Goal: Check status: Check status

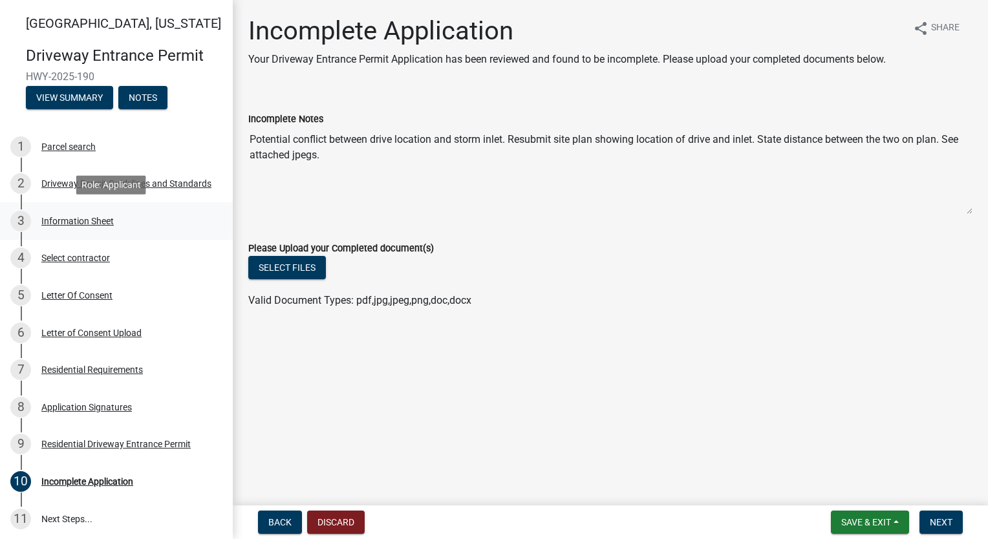
click at [88, 223] on div "Information Sheet" at bounding box center [77, 221] width 72 height 9
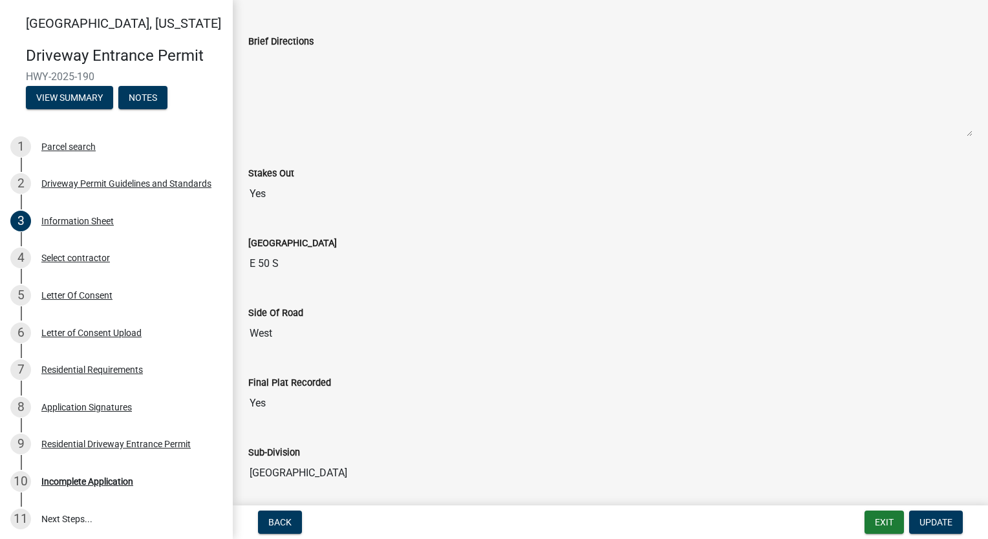
scroll to position [1422, 0]
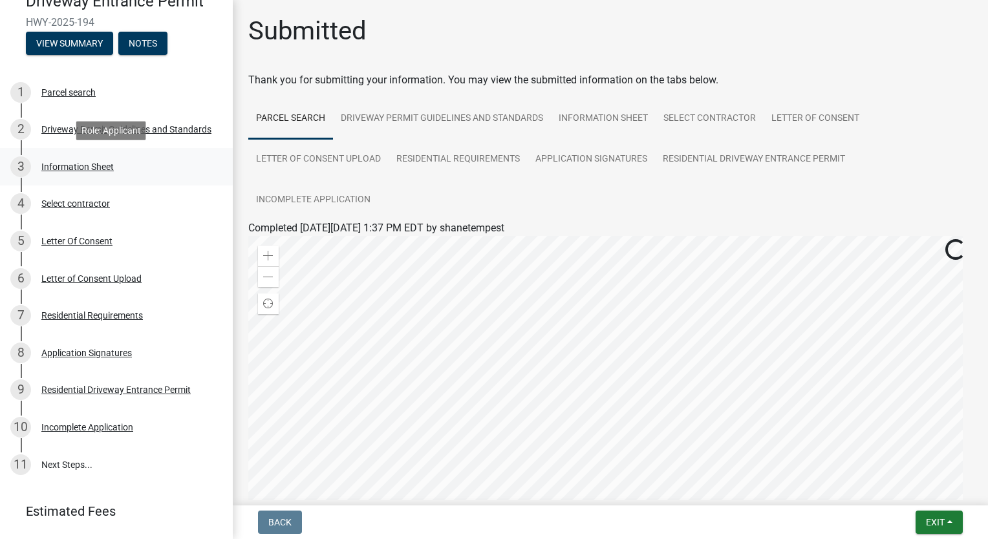
scroll to position [89, 0]
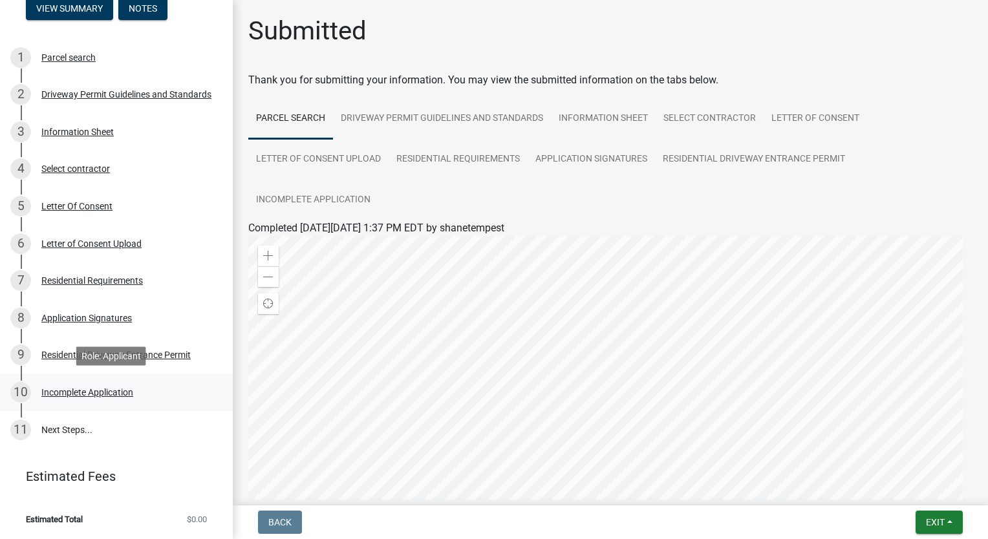
click at [101, 392] on div "Incomplete Application" at bounding box center [87, 392] width 92 height 9
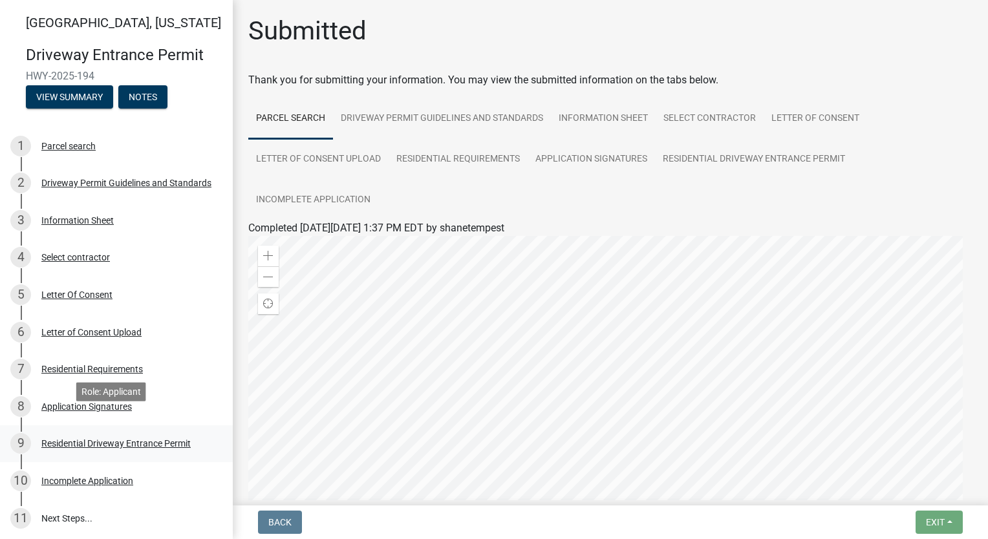
scroll to position [0, 0]
click at [90, 215] on div "3 Information Sheet" at bounding box center [111, 221] width 202 height 21
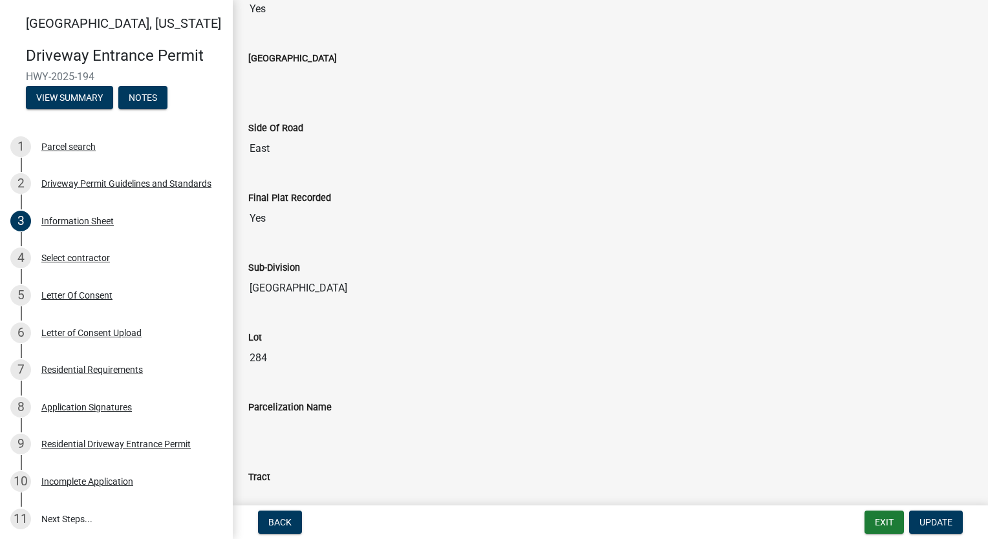
scroll to position [1422, 0]
